Goal: Transaction & Acquisition: Book appointment/travel/reservation

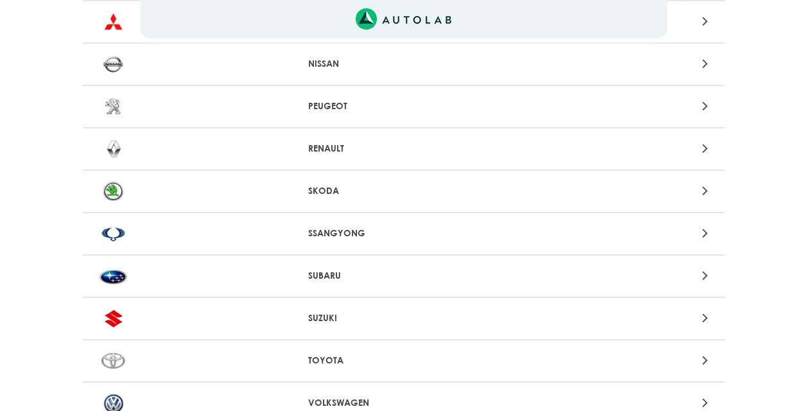
scroll to position [1124, 0]
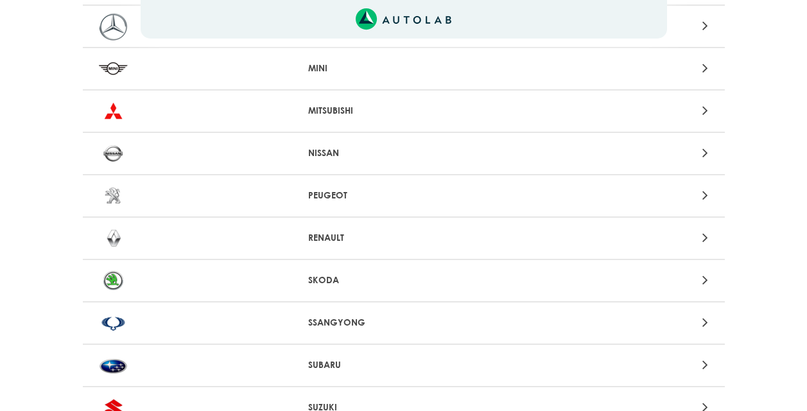
click at [696, 238] on div at bounding box center [613, 237] width 210 height 17
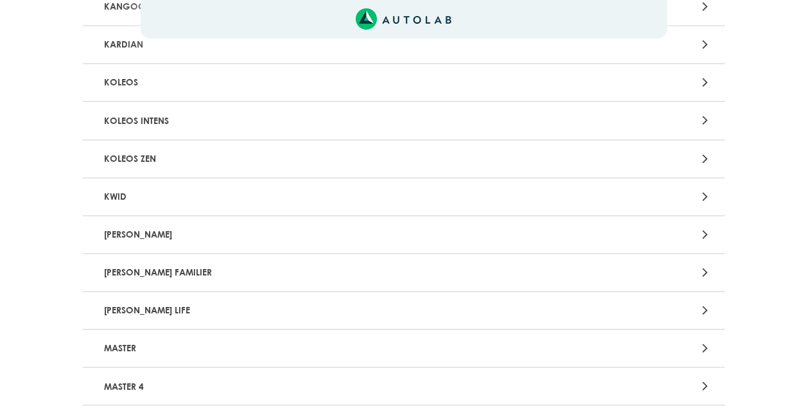
scroll to position [813, 0]
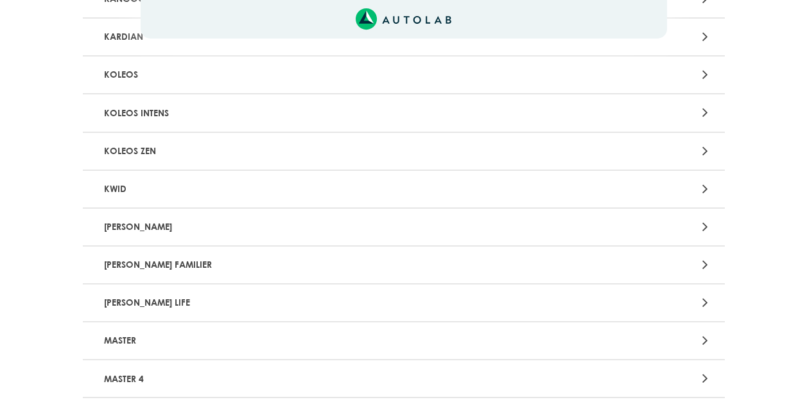
click at [128, 227] on p "[PERSON_NAME]" at bounding box center [299, 227] width 400 height 24
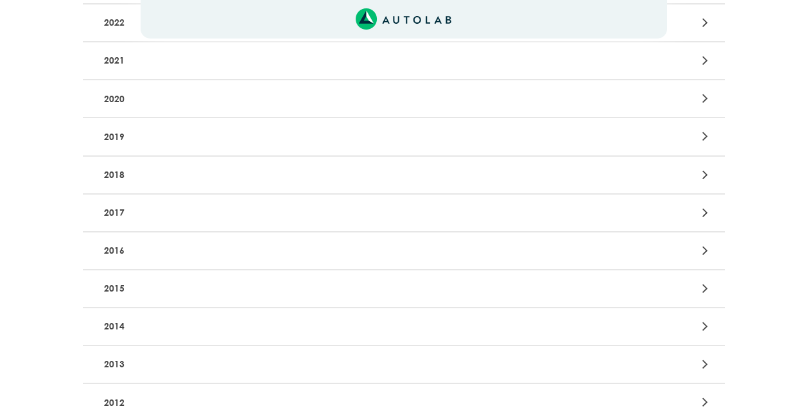
scroll to position [321, 0]
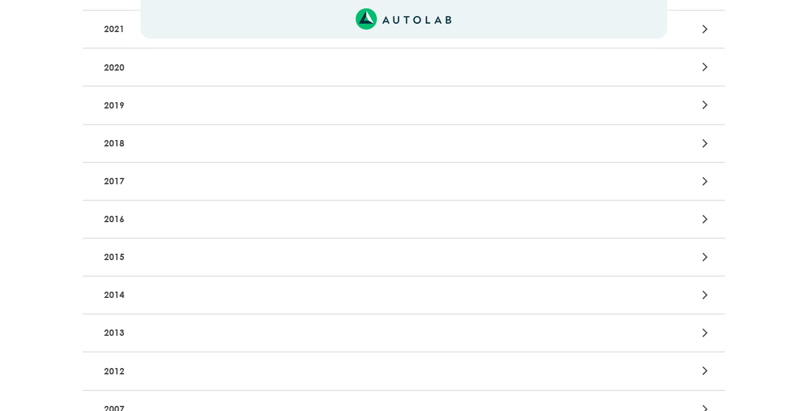
click at [115, 257] on p "2015" at bounding box center [299, 257] width 400 height 24
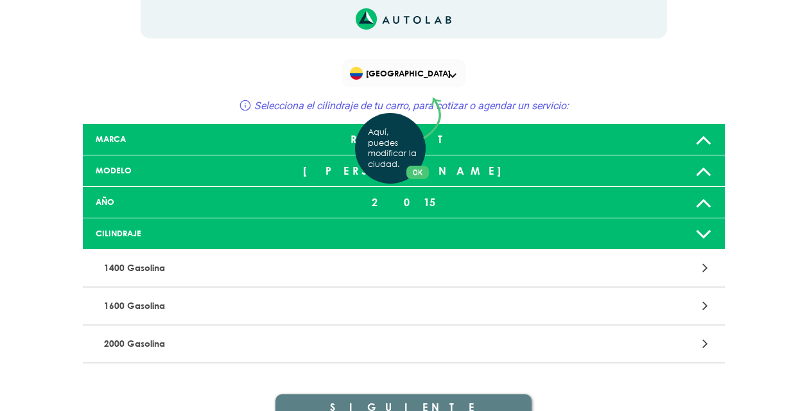
click at [122, 306] on div "Aquí, puedes modificar la ciudad. OK .aex,.bex{fill:none!important;stroke:#50c4…" at bounding box center [403, 205] width 807 height 411
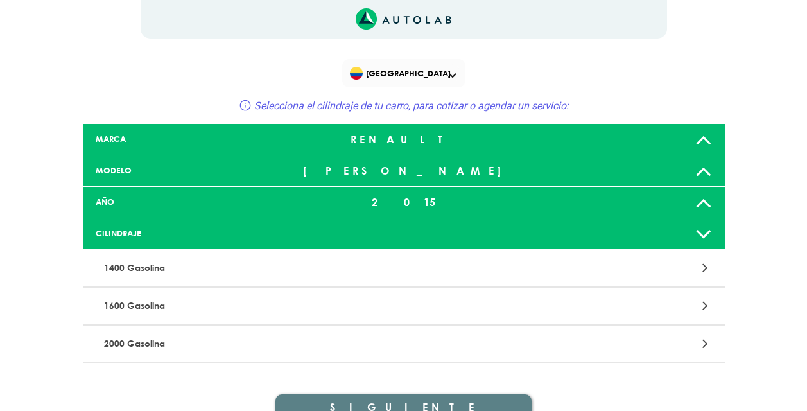
click at [709, 238] on icon at bounding box center [703, 234] width 17 height 26
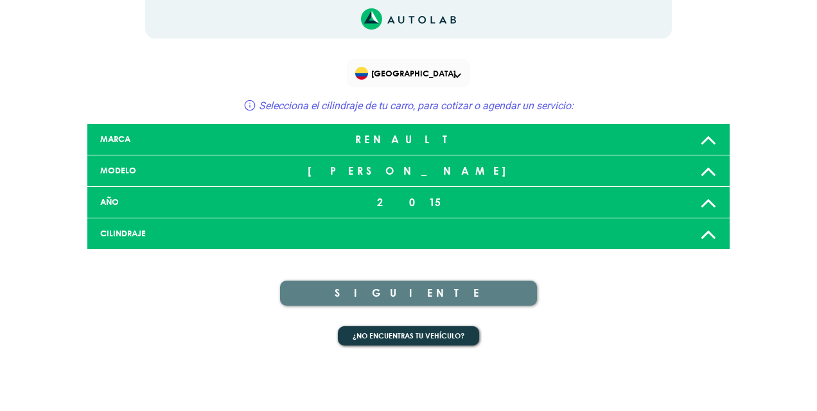
click at [146, 236] on div "CILINDRAJE" at bounding box center [197, 233] width 212 height 12
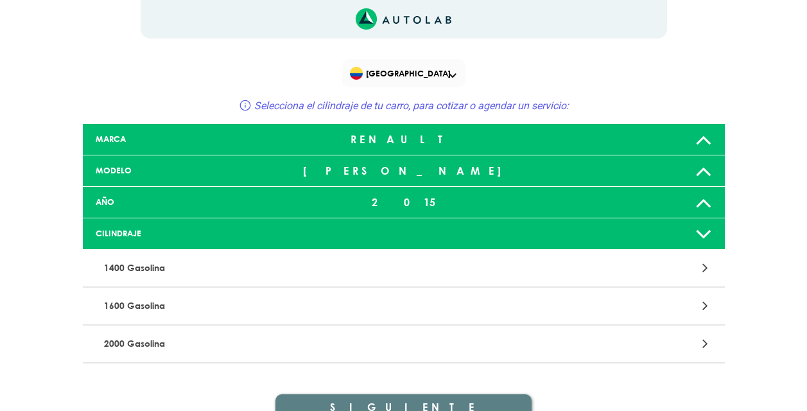
click at [132, 308] on p "1600 Gasolina" at bounding box center [299, 306] width 400 height 24
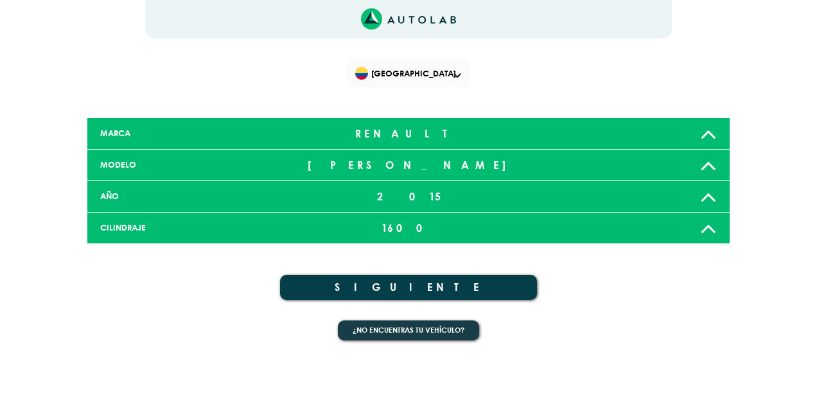
click at [445, 284] on button "SIGUIENTE" at bounding box center [408, 287] width 257 height 25
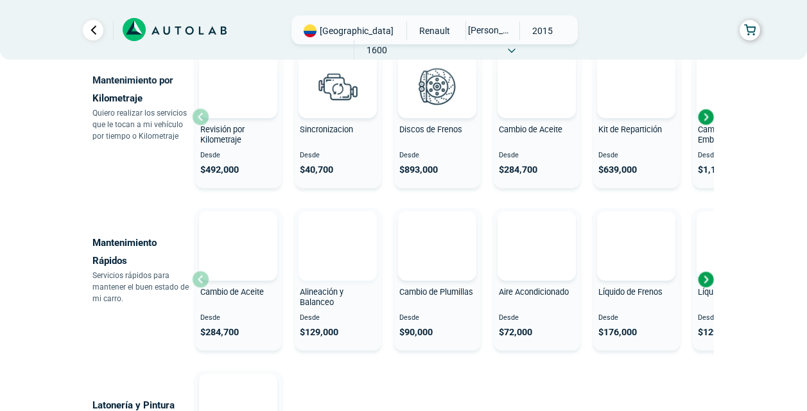
scroll to position [685, 0]
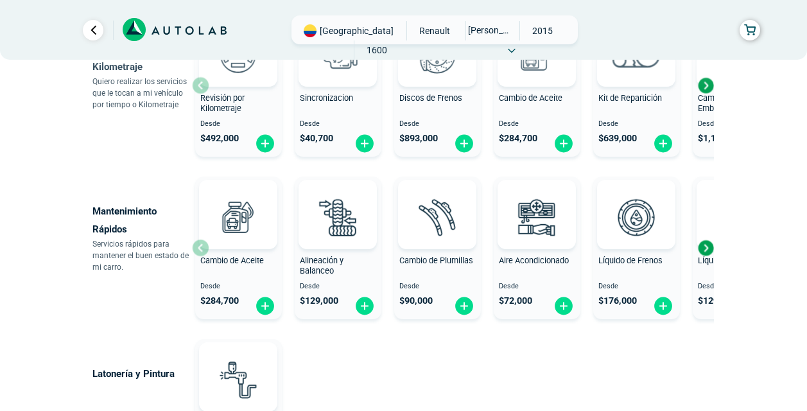
click at [706, 250] on div "Next slide" at bounding box center [705, 247] width 19 height 19
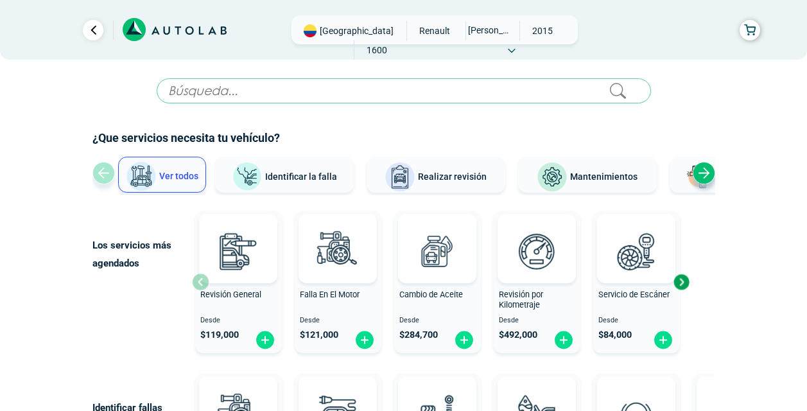
scroll to position [0, 0]
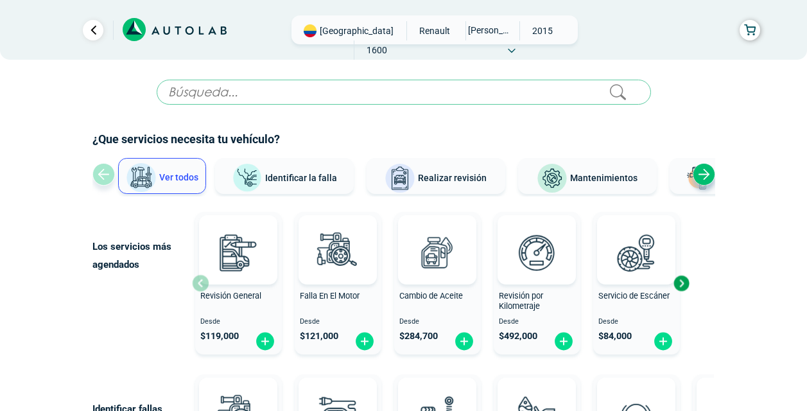
click at [583, 182] on span "Mantenimientos" at bounding box center [603, 178] width 67 height 10
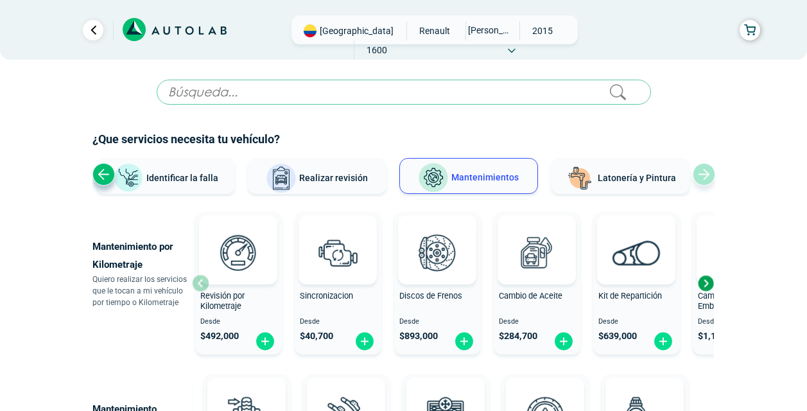
click at [621, 181] on span "Latonería y Pintura" at bounding box center [637, 178] width 78 height 10
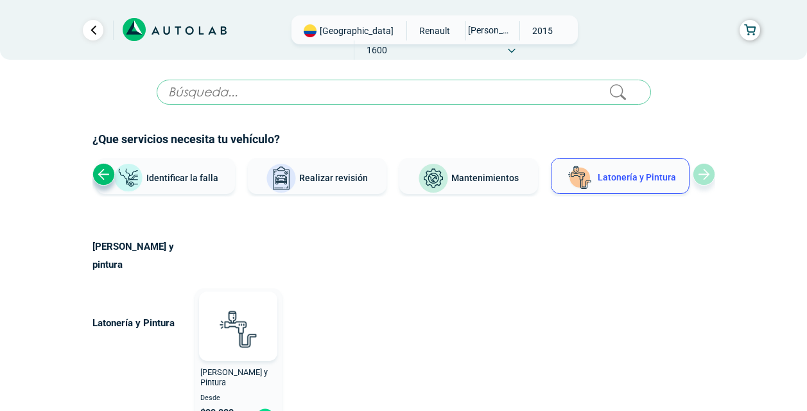
click at [701, 177] on div "Ver todos Identificar [PERSON_NAME] Realizar revisión Mantenimientos Latonería …" at bounding box center [403, 177] width 623 height 39
click at [109, 178] on div "Previous slide" at bounding box center [103, 174] width 22 height 22
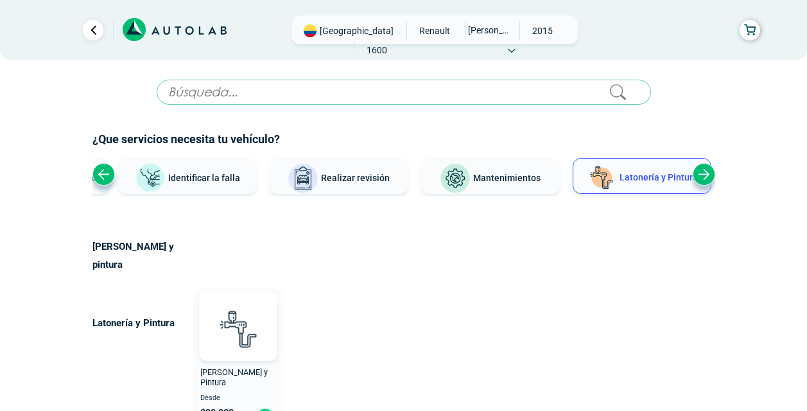
click at [109, 178] on div "Previous slide" at bounding box center [103, 174] width 22 height 22
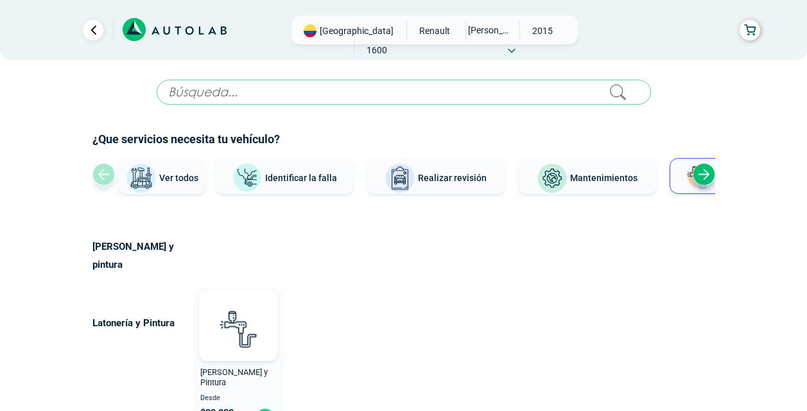
click at [109, 178] on div "Ver todos Identificar [PERSON_NAME] Realizar revisión Mantenimientos Latonería …" at bounding box center [403, 177] width 623 height 39
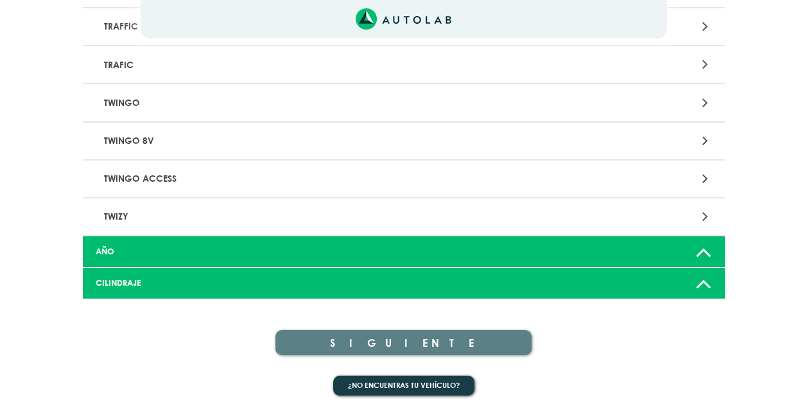
scroll to position [1124, 0]
